Goal: Communication & Community: Share content

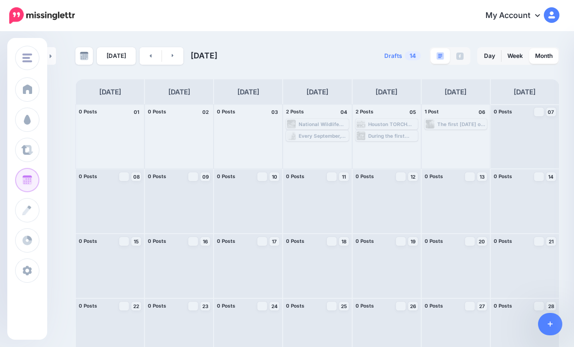
click at [527, 138] on div at bounding box center [525, 137] width 68 height 64
click at [0, 0] on span "Post" at bounding box center [0, 0] width 0 height 0
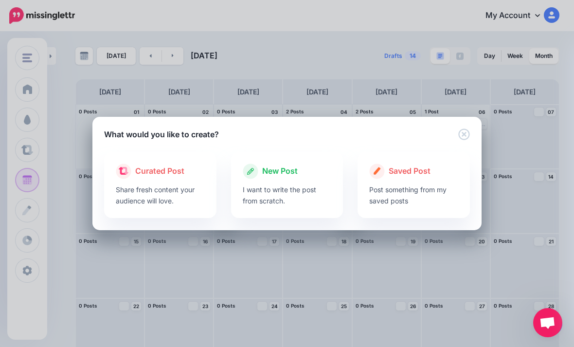
click at [297, 202] on p "I want to write the post from scratch." at bounding box center [287, 195] width 89 height 22
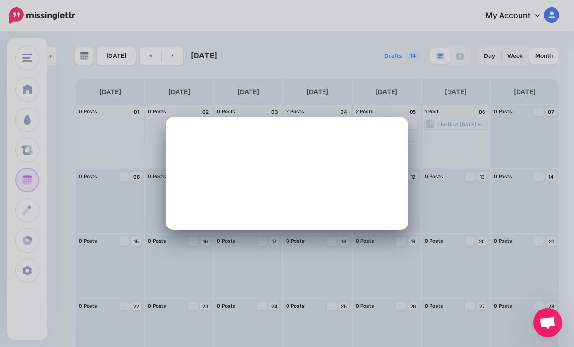
click at [299, 157] on span "All Profiles" at bounding box center [260, 151] width 90 height 10
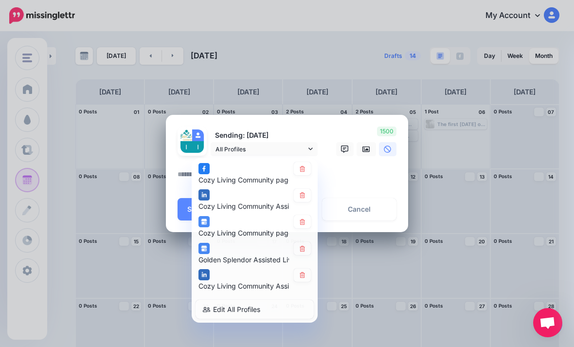
click at [282, 178] on span "Cozy Living Community page" at bounding box center [245, 180] width 94 height 8
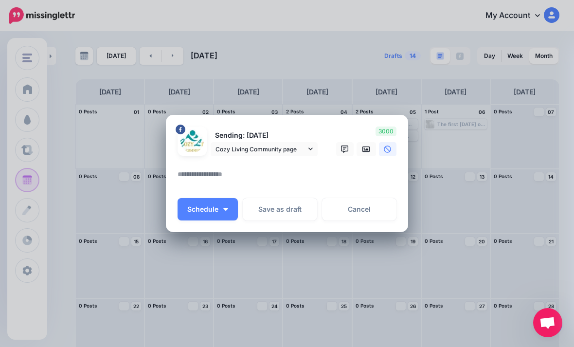
click at [293, 153] on span "Cozy Living Community page" at bounding box center [260, 149] width 90 height 10
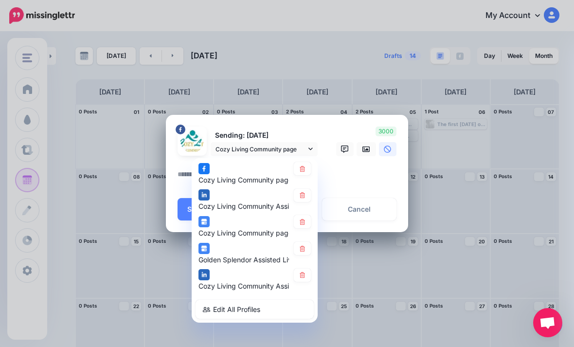
click at [370, 180] on textarea at bounding box center [289, 177] width 224 height 19
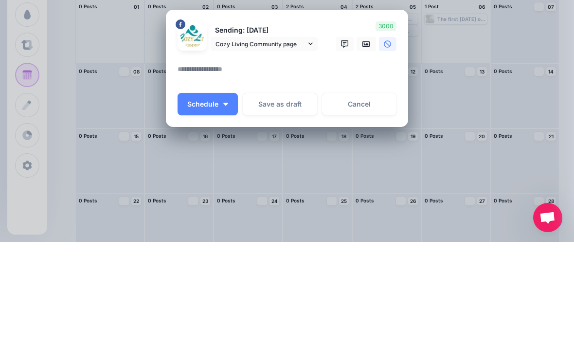
click at [387, 198] on link "Cancel" at bounding box center [359, 209] width 74 height 22
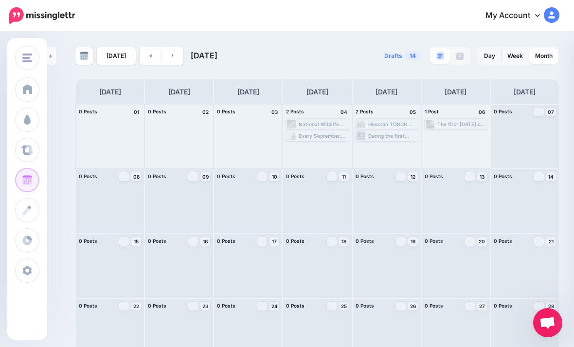
scroll to position [0, 0]
click at [0, 0] on icon at bounding box center [0, 0] width 0 height 0
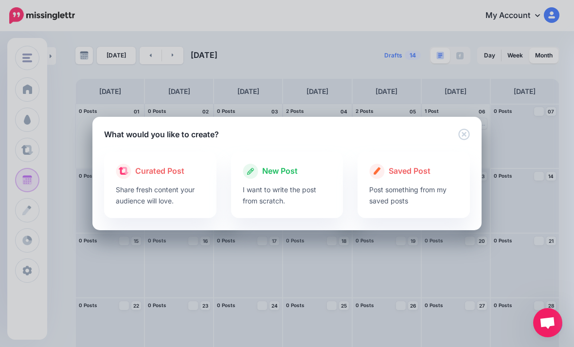
click at [295, 190] on p "I want to write the post from scratch." at bounding box center [287, 195] width 89 height 22
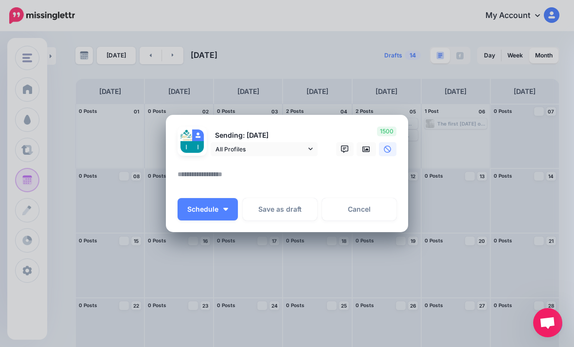
click at [222, 186] on textarea at bounding box center [289, 177] width 224 height 19
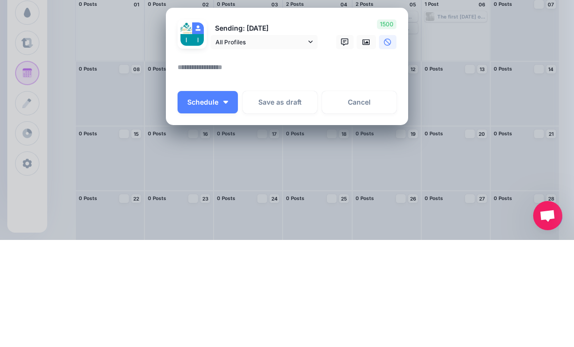
paste textarea "**********"
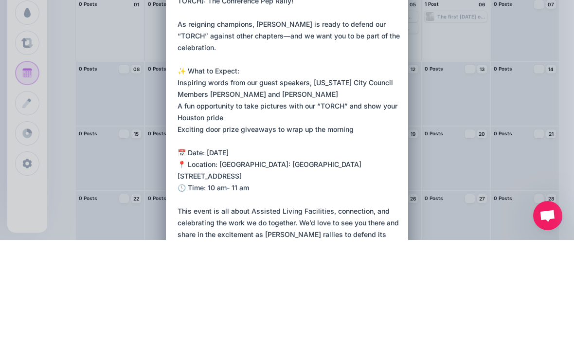
scroll to position [81, 0]
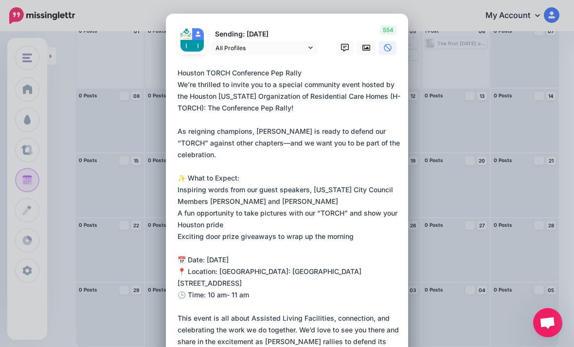
type textarea "**********"
click at [362, 53] on link at bounding box center [365, 48] width 19 height 14
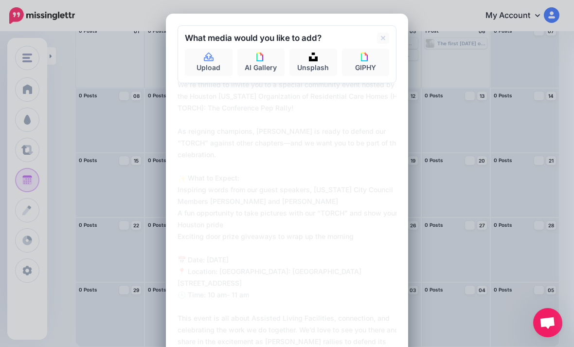
click at [216, 69] on link "Upload" at bounding box center [209, 62] width 48 height 27
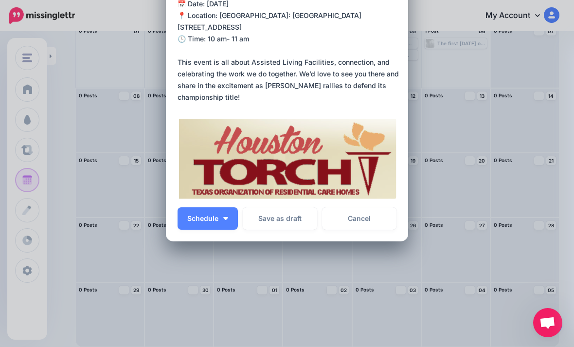
scroll to position [255, 0]
click at [216, 224] on button "Schedule" at bounding box center [207, 219] width 60 height 22
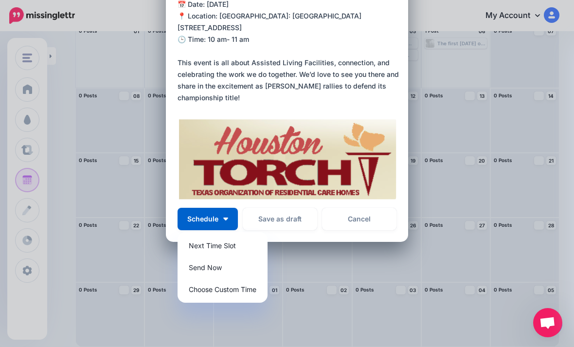
click at [213, 265] on link "Send Now" at bounding box center [222, 267] width 82 height 19
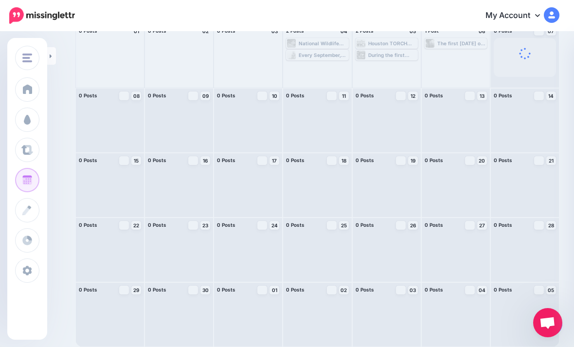
scroll to position [0, 0]
click at [536, 69] on div "Loading Houston TORCH Conference Pep Rally We’re thrilled to invite you to a sp…" at bounding box center [525, 56] width 68 height 64
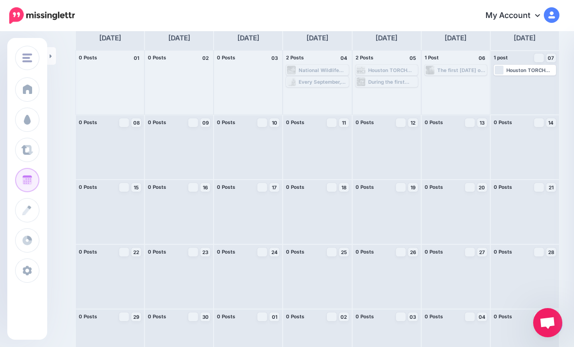
scroll to position [53, 0]
click at [519, 93] on div "Loading Houston TORCH Conference Pep Rally We’re thrilled to invite you to a sp…" at bounding box center [525, 84] width 68 height 64
click at [0, 0] on span "Post" at bounding box center [0, 0] width 0 height 0
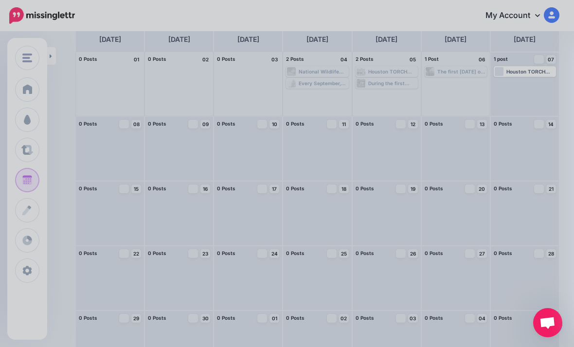
scroll to position [0, 0]
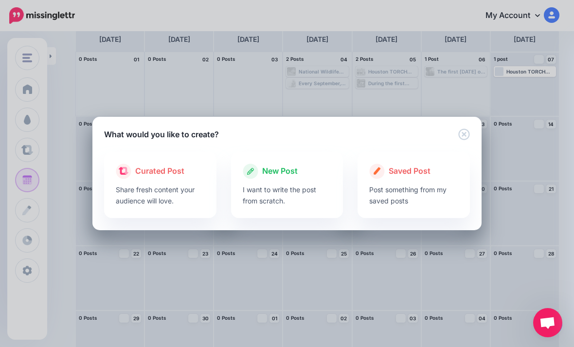
click at [283, 183] on div at bounding box center [287, 181] width 89 height 5
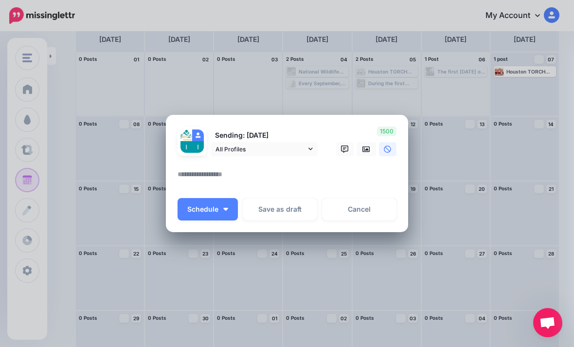
click at [205, 179] on textarea at bounding box center [289, 177] width 224 height 19
click at [193, 177] on textarea at bounding box center [289, 177] width 224 height 19
paste textarea "**********"
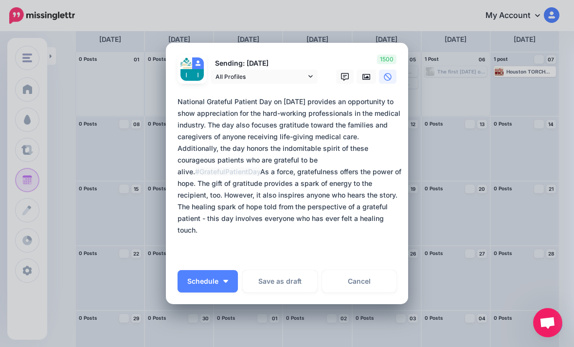
click at [180, 206] on textarea "**********" at bounding box center [289, 177] width 224 height 163
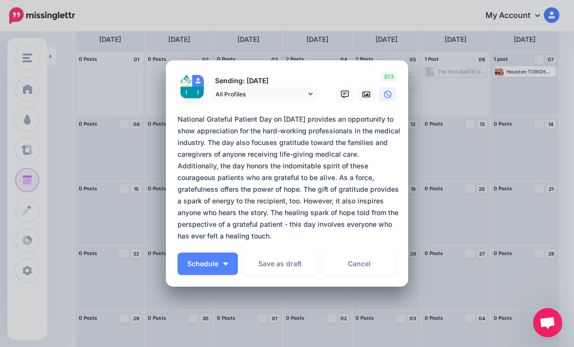
click at [360, 238] on textarea "**********" at bounding box center [289, 177] width 224 height 128
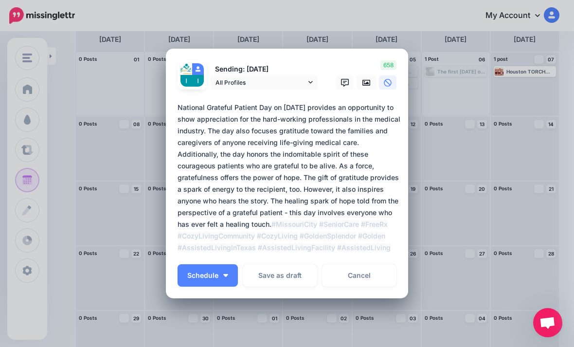
type textarea "**********"
click at [368, 89] on link at bounding box center [365, 82] width 19 height 14
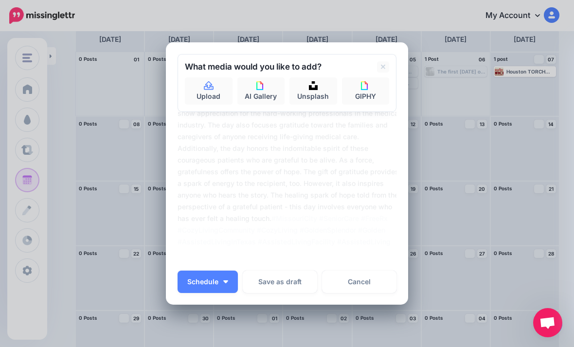
click at [312, 102] on link "Unsplash" at bounding box center [313, 90] width 48 height 27
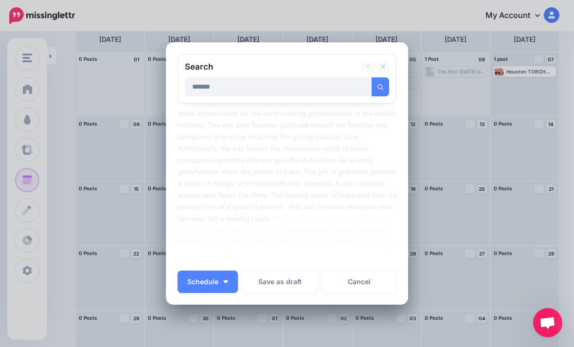
type input "*******"
click at [380, 87] on button "submit" at bounding box center [380, 86] width 18 height 19
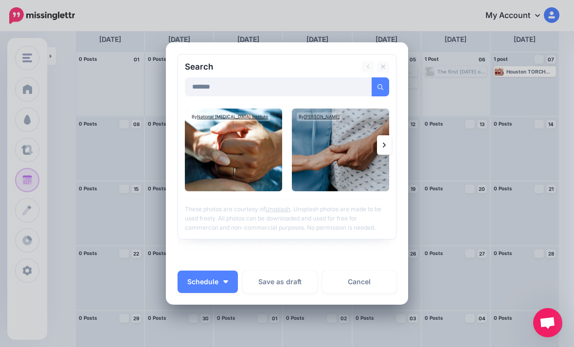
click at [391, 139] on link at bounding box center [384, 144] width 15 height 19
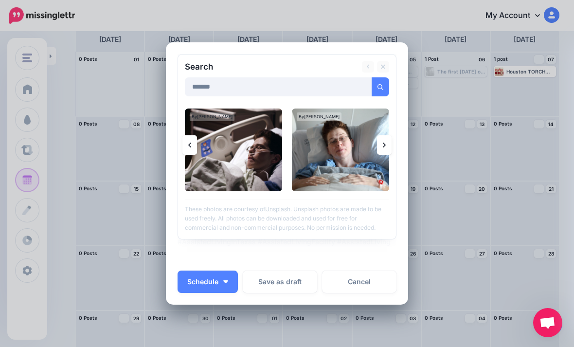
click at [379, 140] on link at bounding box center [384, 144] width 15 height 19
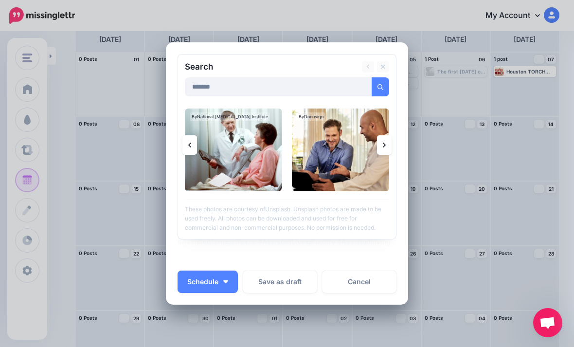
click at [264, 172] on img at bounding box center [233, 149] width 97 height 83
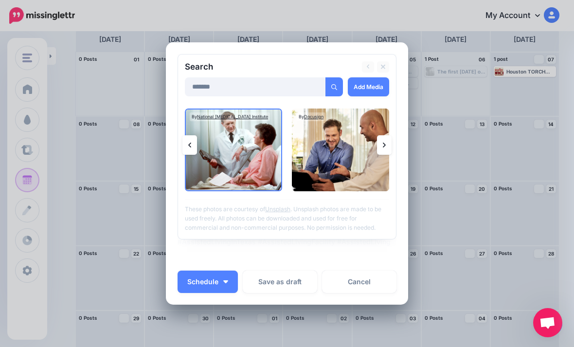
click at [377, 85] on link "Add Media" at bounding box center [368, 86] width 41 height 19
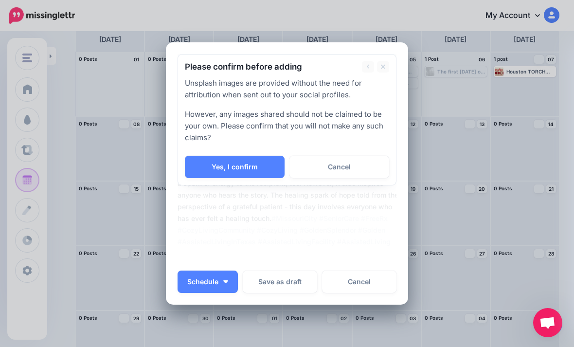
click at [249, 170] on link "Yes, I confirm" at bounding box center [235, 167] width 100 height 22
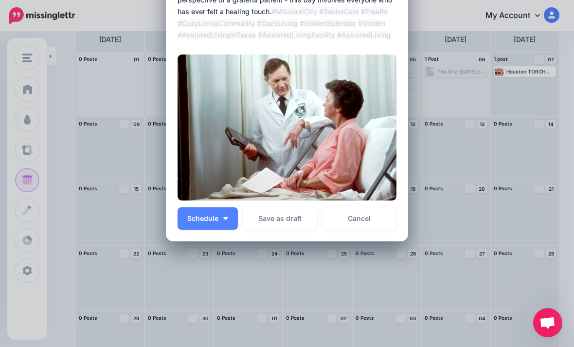
scroll to position [177, 0]
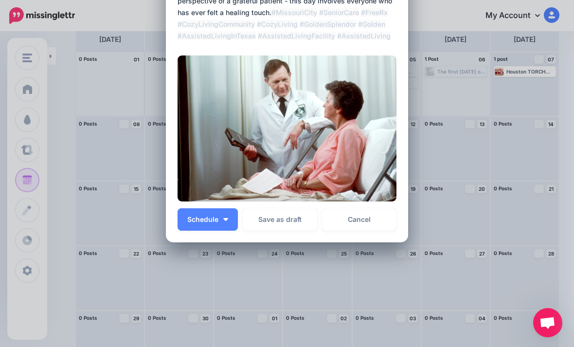
click at [211, 216] on span "Schedule" at bounding box center [202, 219] width 31 height 7
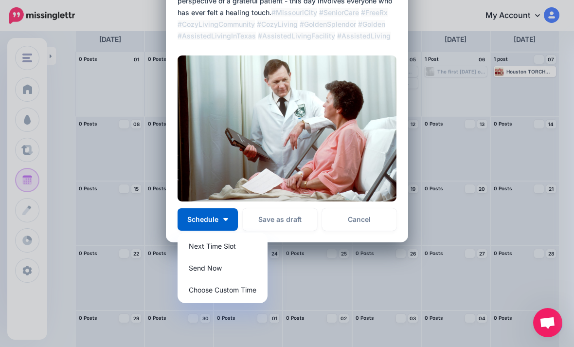
click at [208, 268] on link "Send Now" at bounding box center [222, 267] width 82 height 19
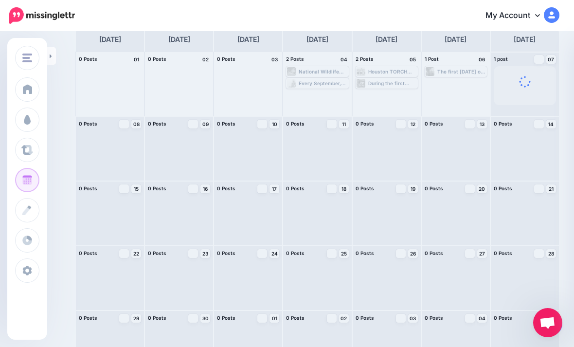
scroll to position [0, 0]
